Goal: Ask a question

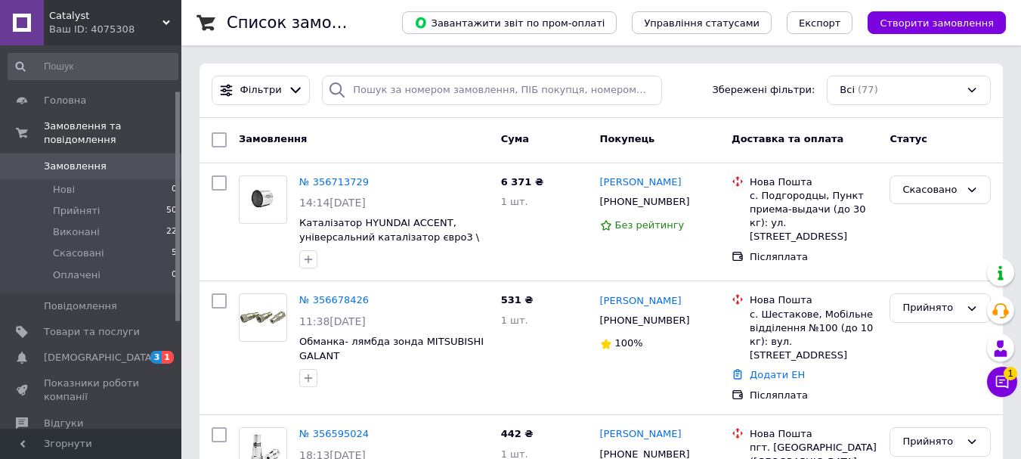
scroll to position [76, 0]
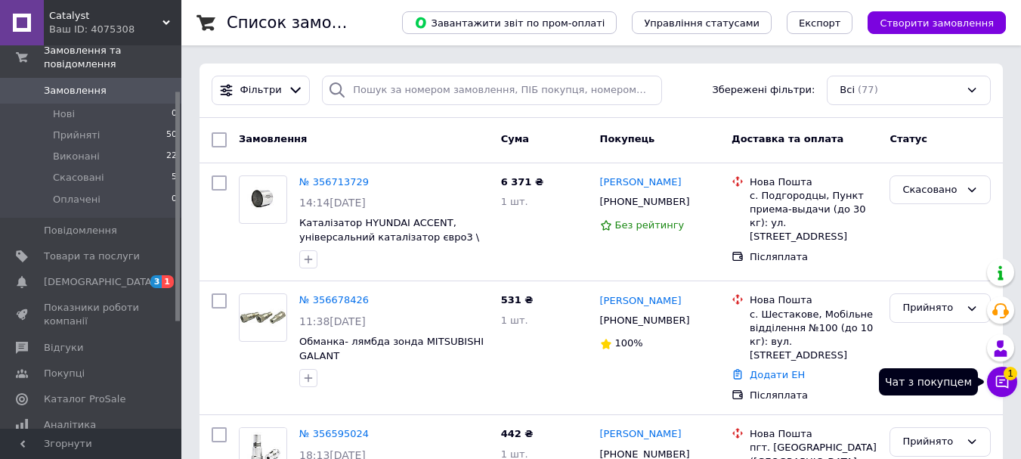
click at [1004, 381] on icon at bounding box center [1002, 381] width 15 height 15
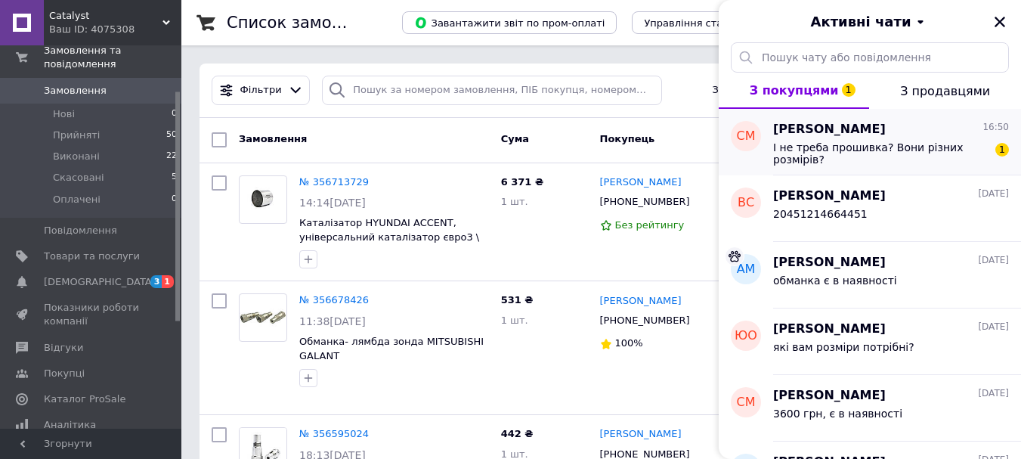
click at [843, 149] on span "І не треба прошивка? Вони різних розмірів?" at bounding box center [880, 153] width 215 height 24
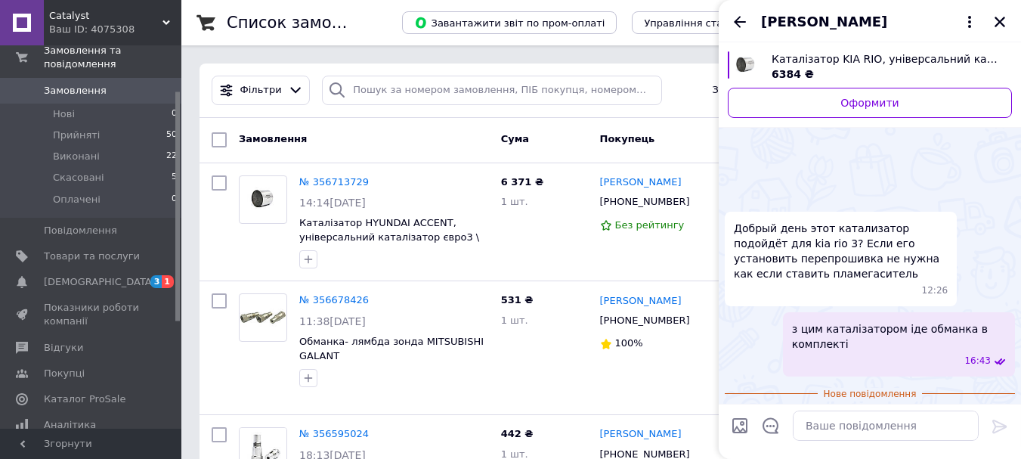
scroll to position [76, 0]
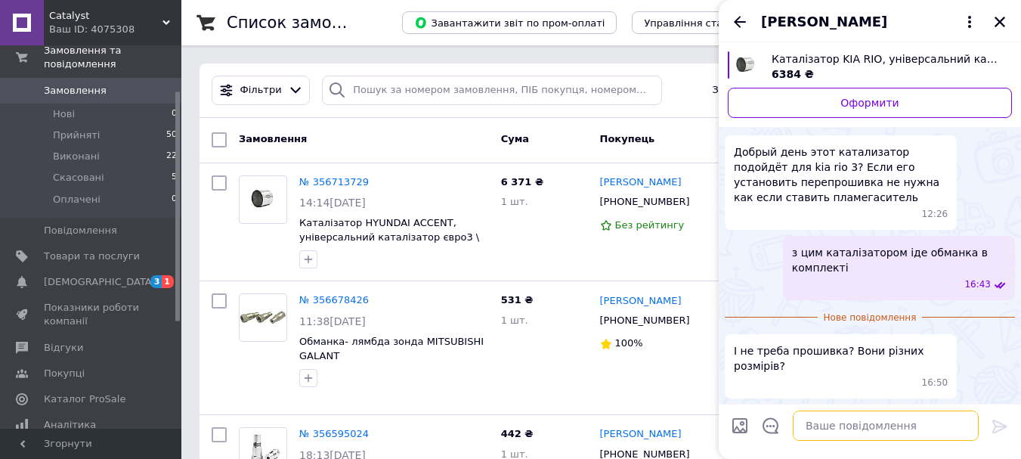
click at [849, 425] on textarea at bounding box center [886, 425] width 186 height 30
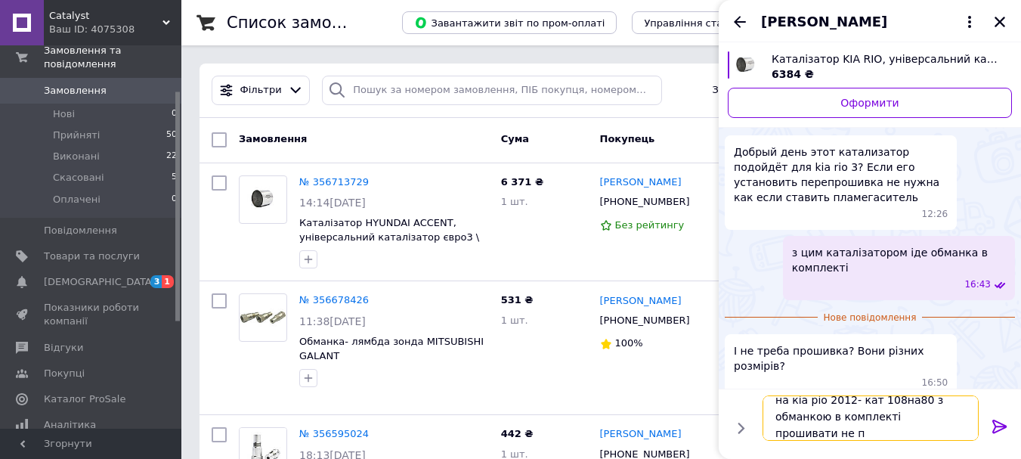
scroll to position [2, 0]
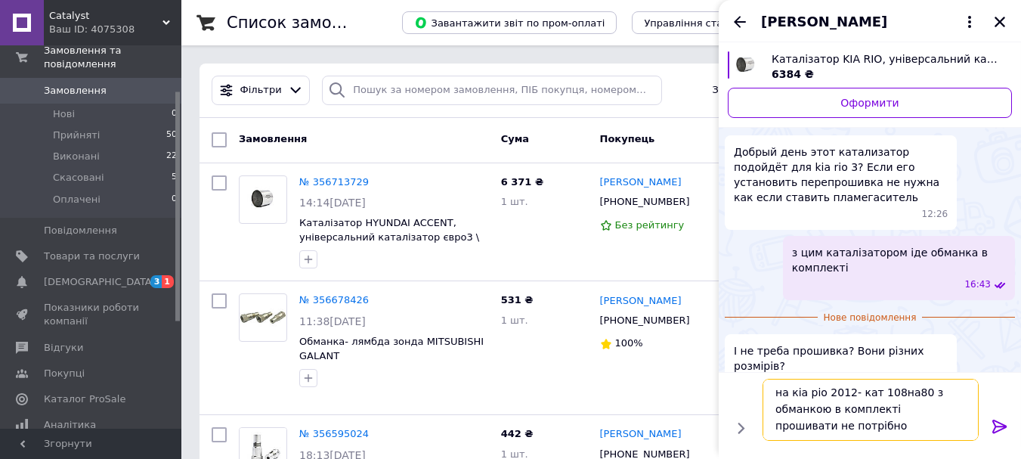
type textarea "на кіа ріо 2012- кат 108на80 з обманкою в комплекті прошивати не потрібно"
click at [1002, 421] on icon at bounding box center [1000, 426] width 18 height 18
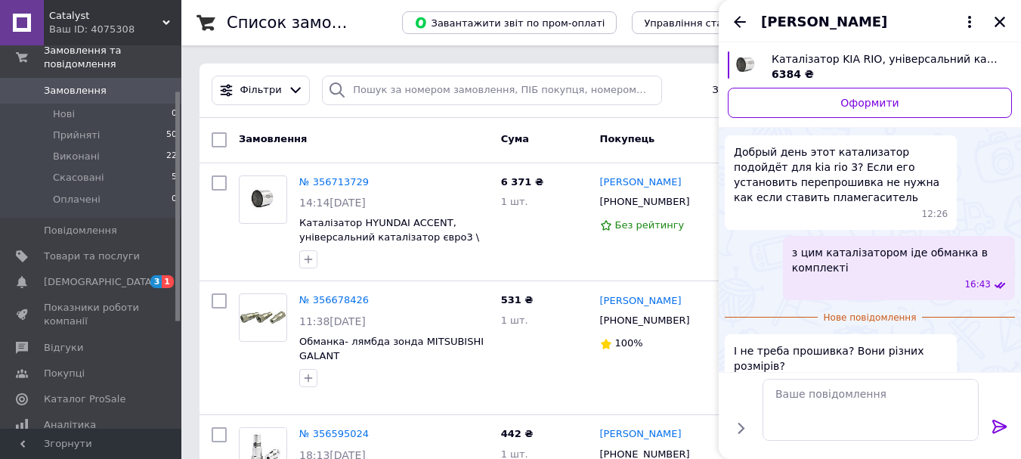
scroll to position [97, 0]
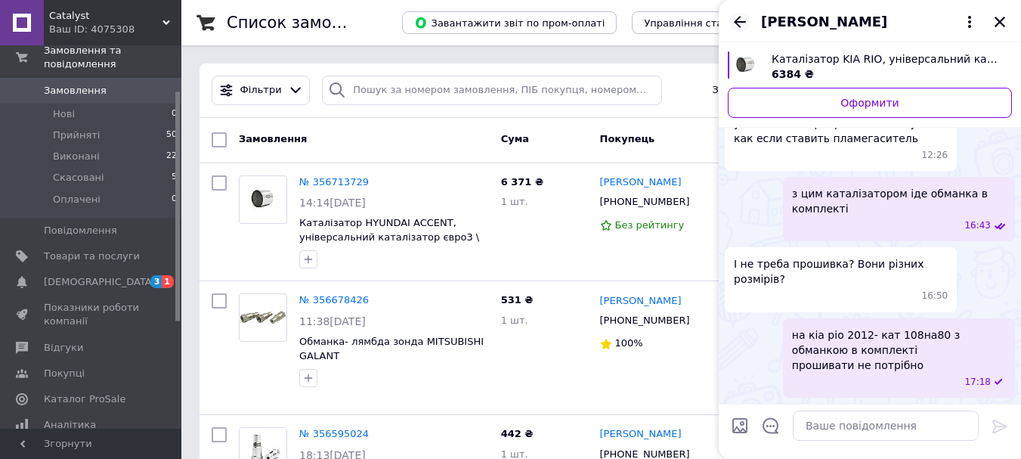
click at [741, 19] on icon "Назад" at bounding box center [740, 22] width 18 height 18
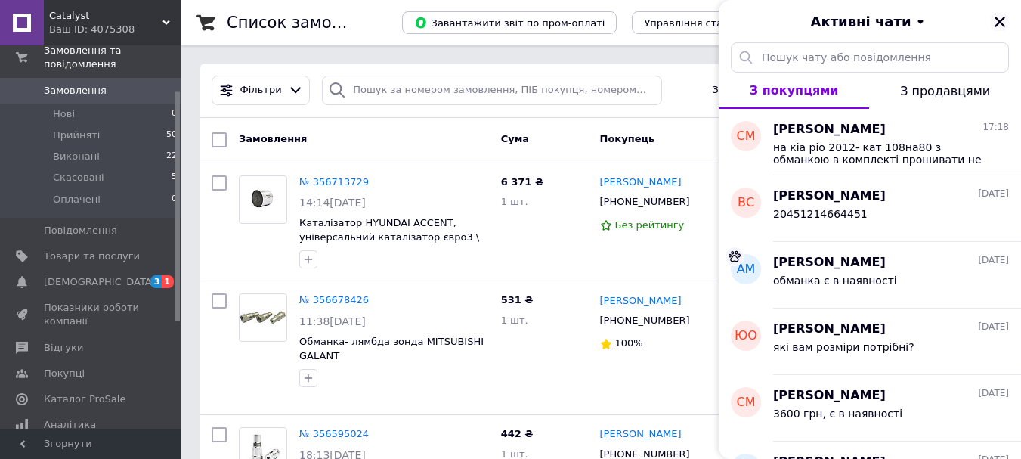
click at [999, 23] on icon "Закрити" at bounding box center [1000, 22] width 11 height 11
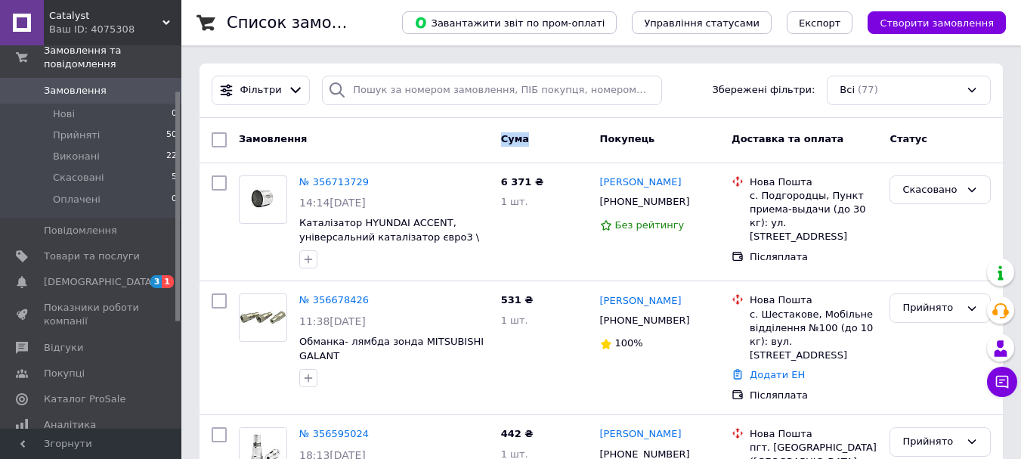
drag, startPoint x: 503, startPoint y: 138, endPoint x: 524, endPoint y: 138, distance: 21.2
click at [524, 138] on span "Cума" at bounding box center [515, 138] width 28 height 11
